Goal: Check status: Check status

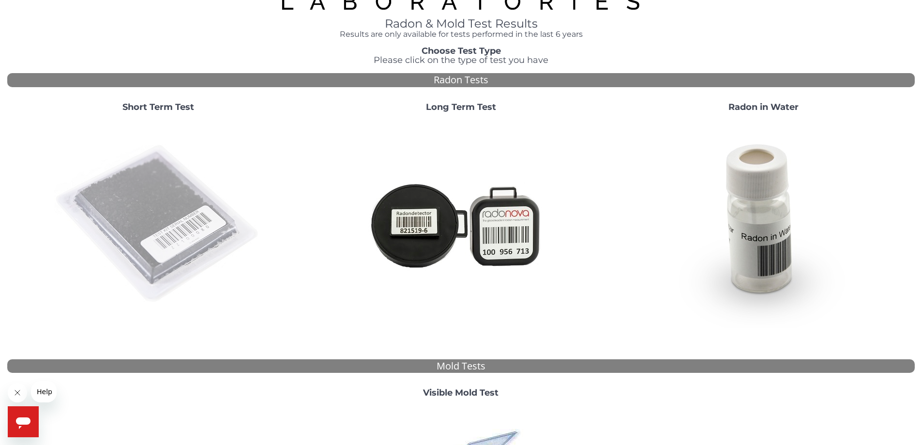
scroll to position [20, 0]
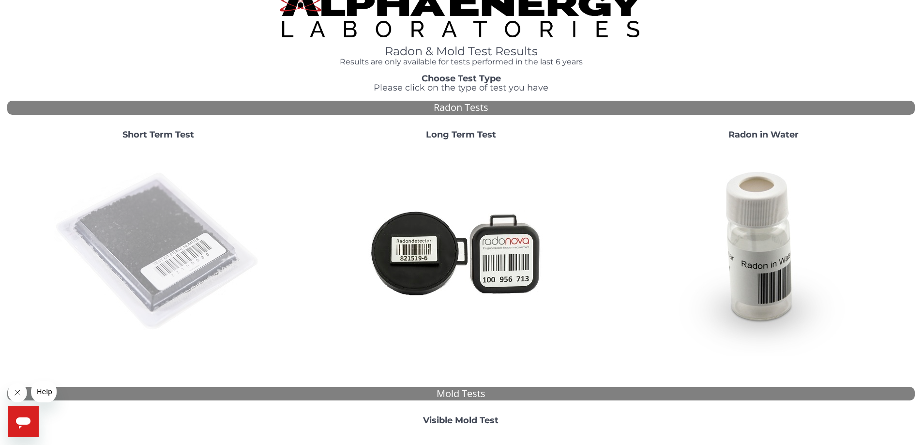
click at [139, 230] on img at bounding box center [158, 252] width 208 height 208
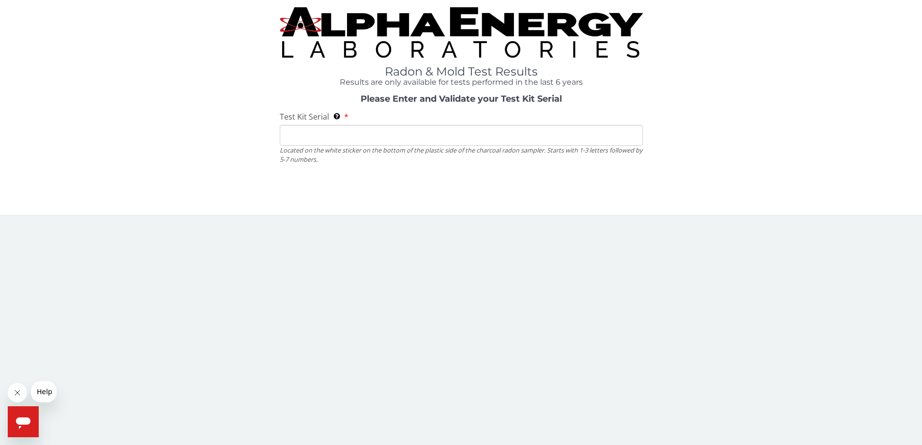
scroll to position [0, 0]
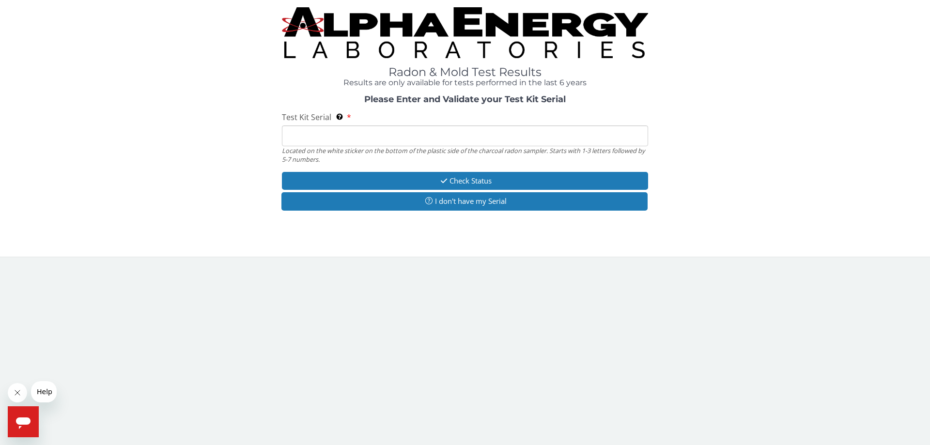
click at [295, 138] on input "Test Kit Serial Located on the white sticker on the bottom of the plastic side …" at bounding box center [465, 135] width 366 height 21
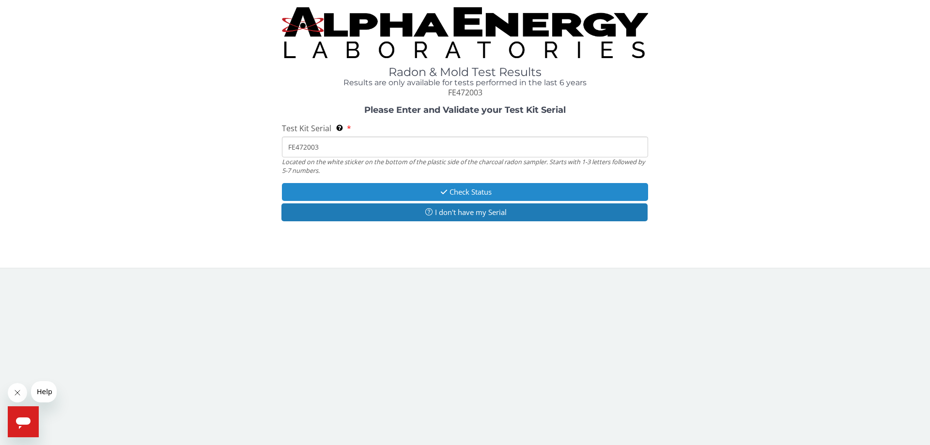
type input "FE472003"
click at [448, 193] on button "Check Status" at bounding box center [465, 192] width 366 height 18
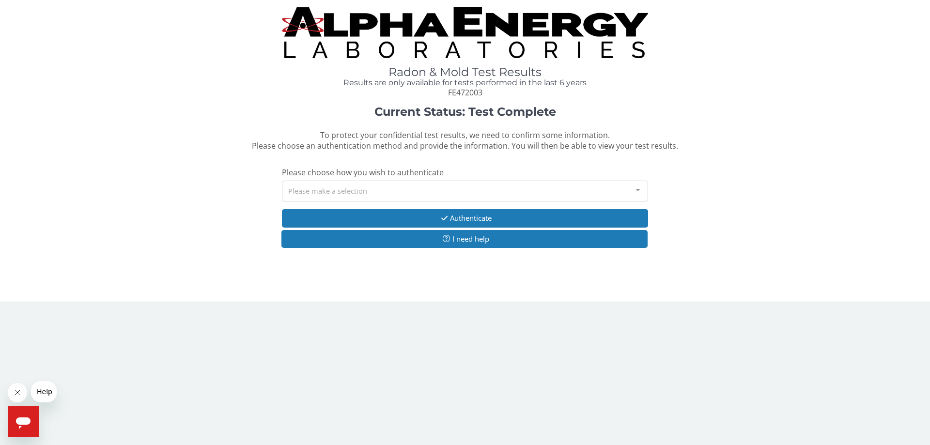
click at [328, 191] on div "Please make a selection" at bounding box center [465, 191] width 366 height 21
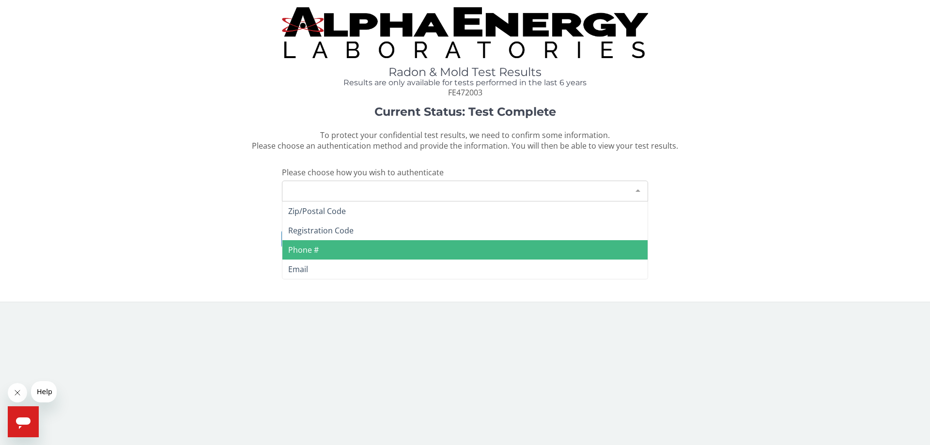
click at [307, 254] on span "Phone #" at bounding box center [303, 250] width 31 height 11
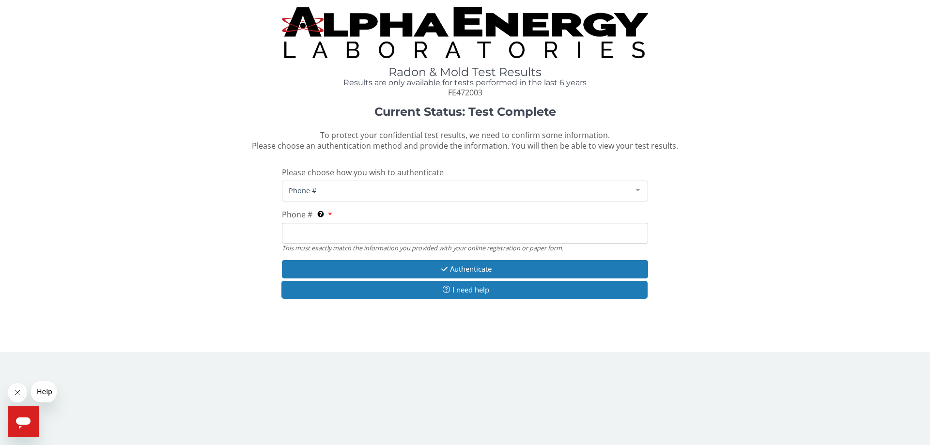
click at [294, 233] on input "Phone # This must exactly match the information you provided with your online r…" at bounding box center [465, 233] width 366 height 21
drag, startPoint x: 344, startPoint y: 235, endPoint x: 242, endPoint y: 239, distance: 102.2
click at [242, 239] on div "Current Status: Test Complete To protect your confidential test results, we nee…" at bounding box center [464, 207] width 915 height 203
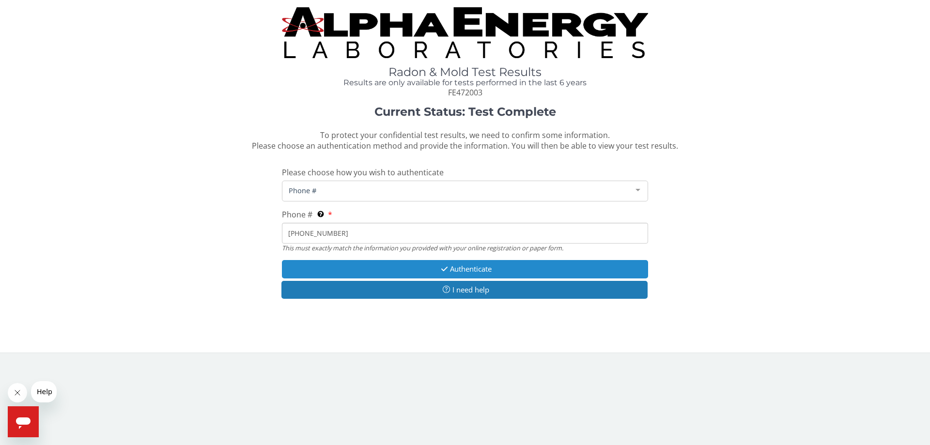
type input "[PHONE_NUMBER]"
click at [448, 267] on button "Authenticate" at bounding box center [465, 269] width 366 height 18
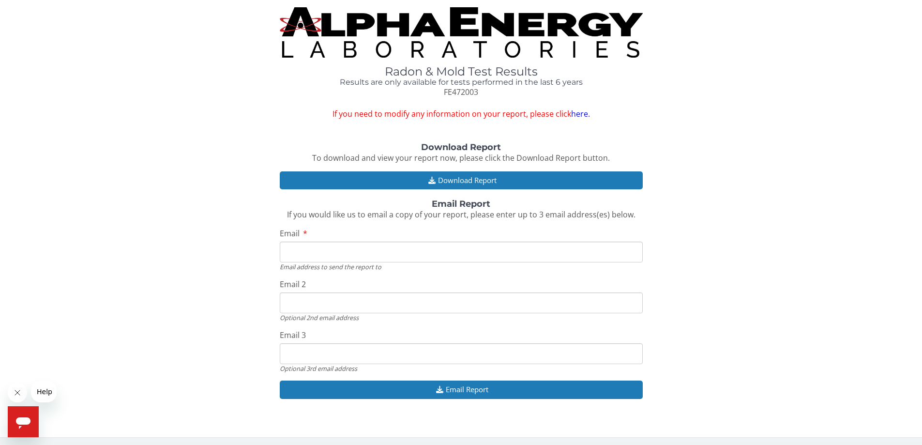
click at [292, 252] on input "Email" at bounding box center [461, 252] width 363 height 21
type input "[EMAIL_ADDRESS][DOMAIN_NAME]"
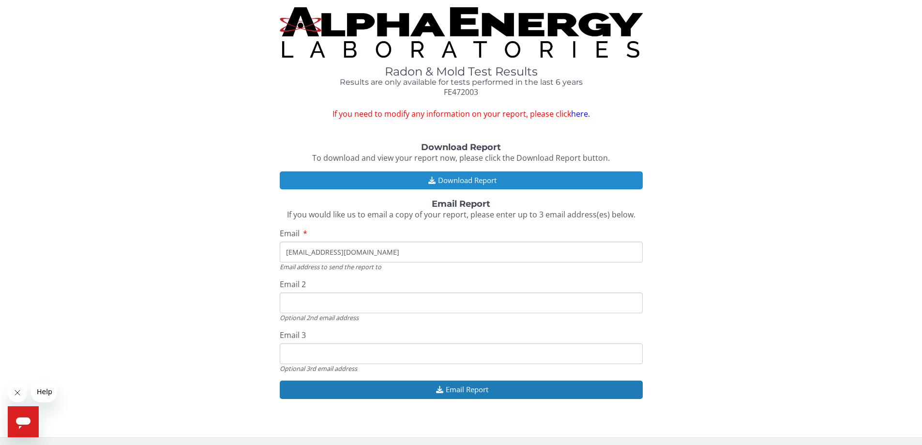
click at [461, 180] on button "Download Report" at bounding box center [461, 180] width 363 height 18
